Goal: Find specific page/section: Find specific page/section

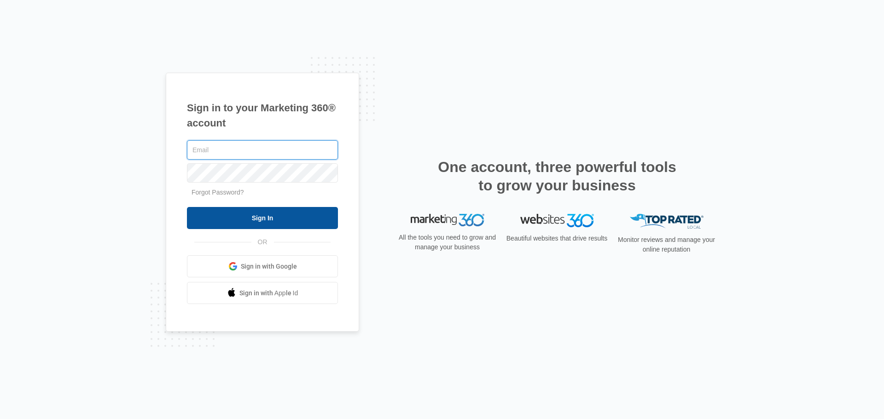
type input "[PERSON_NAME][EMAIL_ADDRESS][DOMAIN_NAME]"
click at [262, 218] on input "Sign In" at bounding box center [262, 218] width 151 height 22
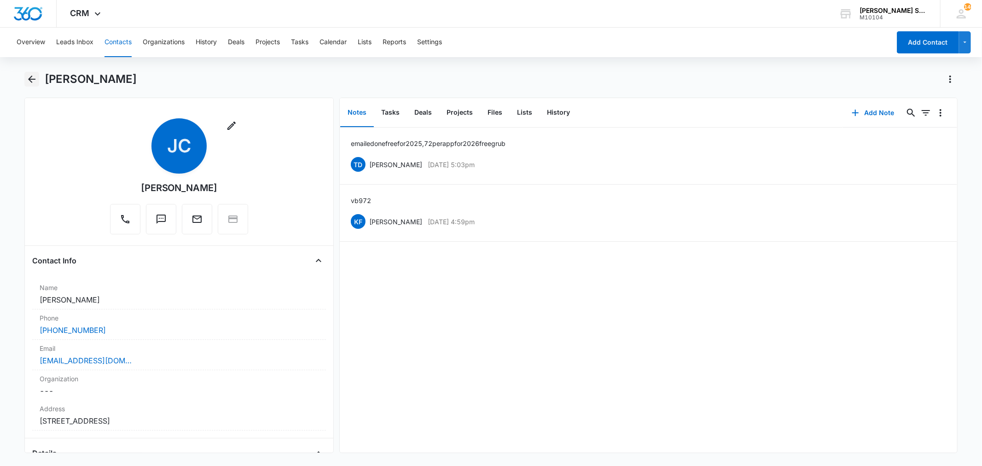
click at [31, 80] on icon "Back" at bounding box center [31, 79] width 11 height 11
click at [33, 74] on icon "Back" at bounding box center [31, 79] width 11 height 11
click at [35, 80] on icon "Back" at bounding box center [31, 79] width 11 height 11
click at [35, 82] on icon "Back" at bounding box center [31, 79] width 11 height 11
